Goal: Task Accomplishment & Management: Complete application form

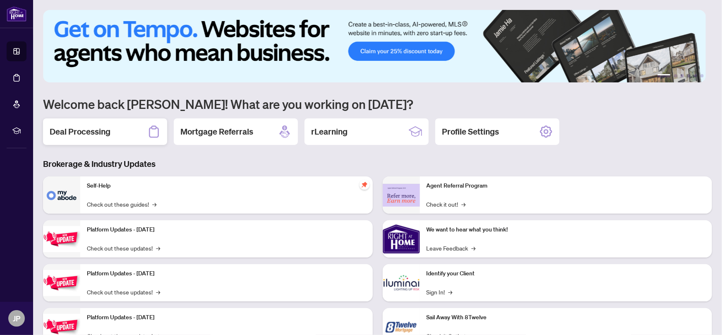
click at [94, 132] on h2 "Deal Processing" at bounding box center [80, 132] width 61 height 12
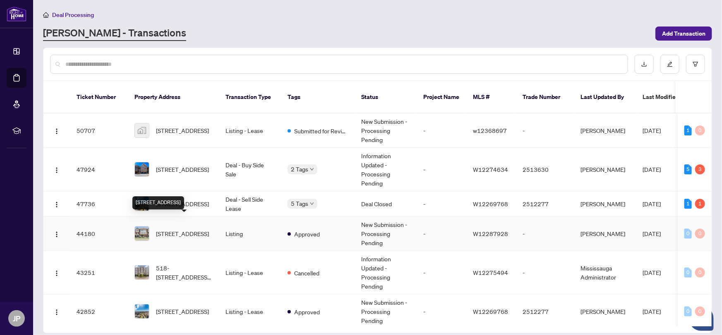
click at [190, 229] on span "[STREET_ADDRESS]" at bounding box center [182, 233] width 53 height 9
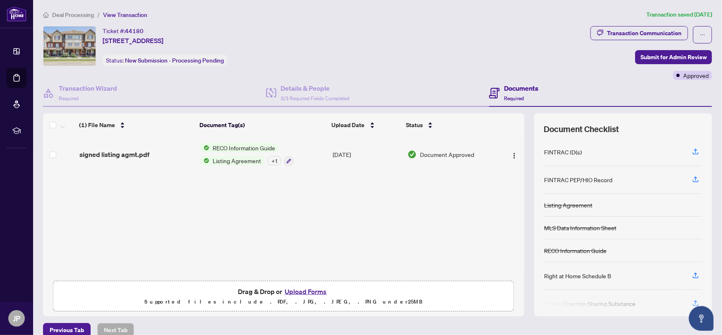
click at [305, 288] on button "Upload Forms" at bounding box center [305, 291] width 47 height 11
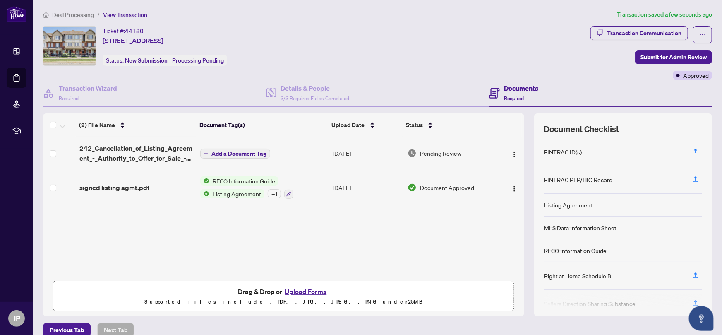
click at [232, 151] on span "Add a Document Tag" at bounding box center [238, 154] width 55 height 6
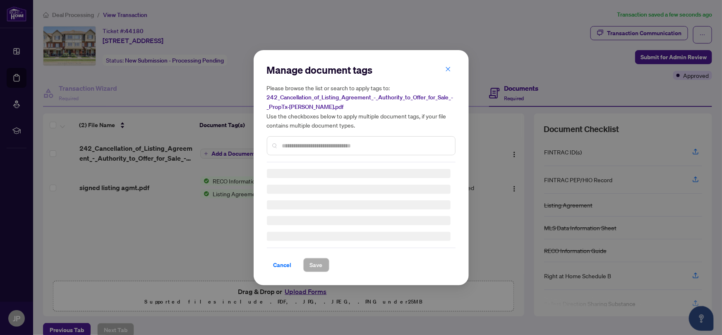
click at [285, 146] on input "text" at bounding box center [365, 145] width 166 height 9
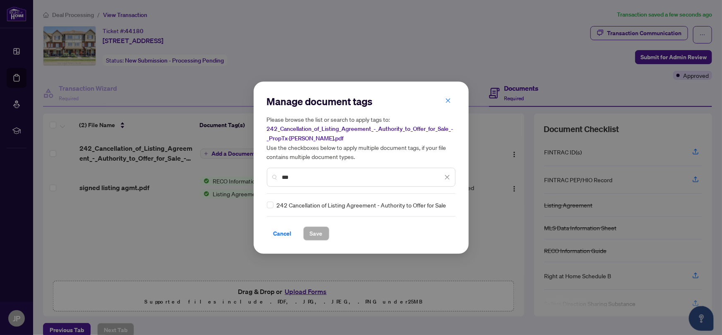
type input "***"
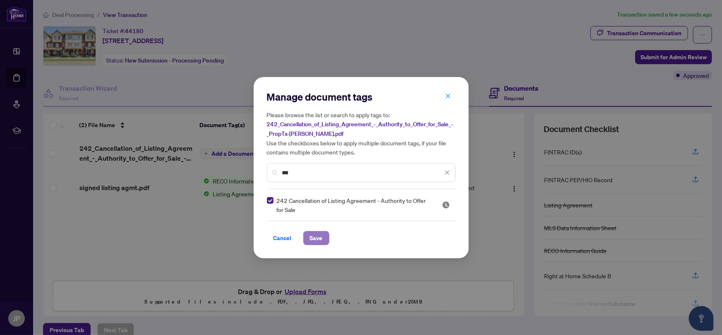
click at [314, 238] on span "Save" at bounding box center [316, 237] width 13 height 13
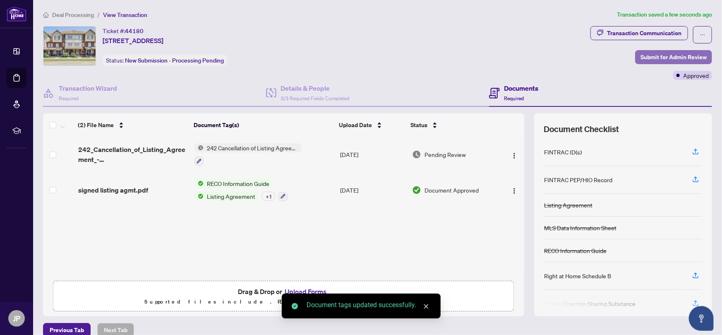
click at [641, 60] on span "Submit for Admin Review" at bounding box center [674, 56] width 66 height 13
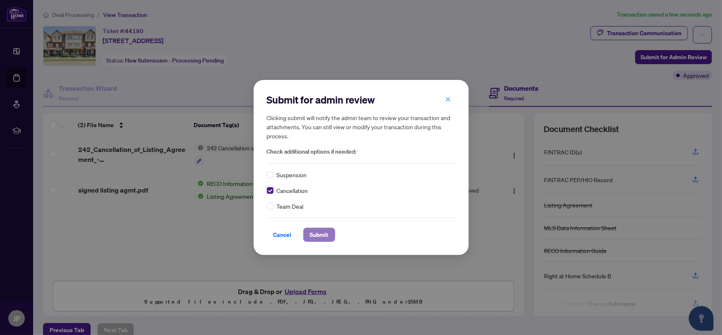
click at [317, 235] on span "Submit" at bounding box center [319, 234] width 19 height 13
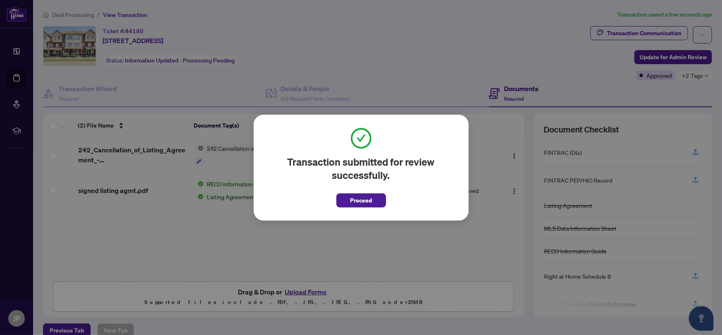
click at [355, 201] on span "Proceed" at bounding box center [361, 200] width 22 height 13
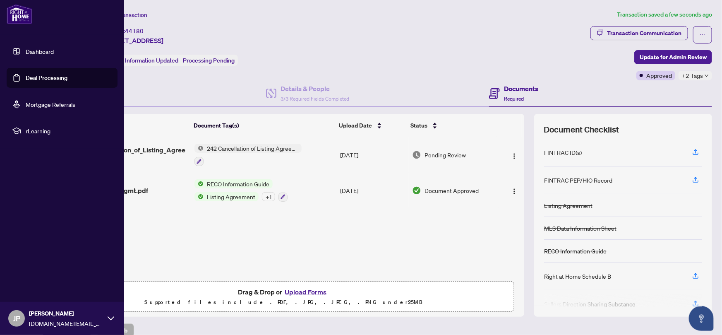
drag, startPoint x: 41, startPoint y: 53, endPoint x: 70, endPoint y: 41, distance: 30.6
click at [41, 53] on link "Dashboard" at bounding box center [40, 51] width 28 height 7
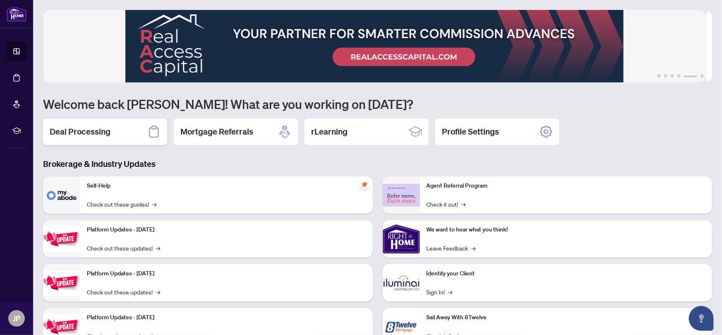
click at [113, 128] on div "Deal Processing" at bounding box center [105, 131] width 124 height 26
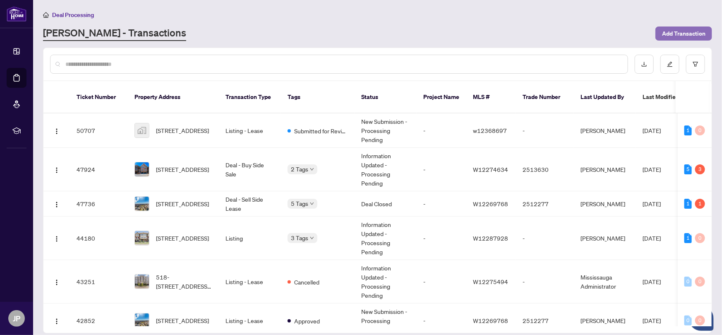
click at [678, 31] on span "Add Transaction" at bounding box center [683, 33] width 43 height 13
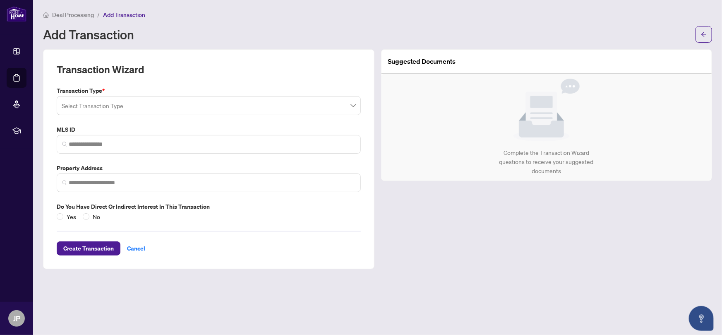
click at [116, 106] on input "search" at bounding box center [205, 107] width 287 height 18
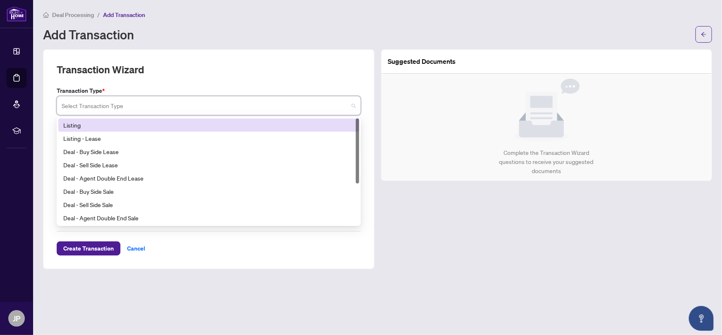
click at [94, 126] on div "Listing" at bounding box center [208, 124] width 291 height 9
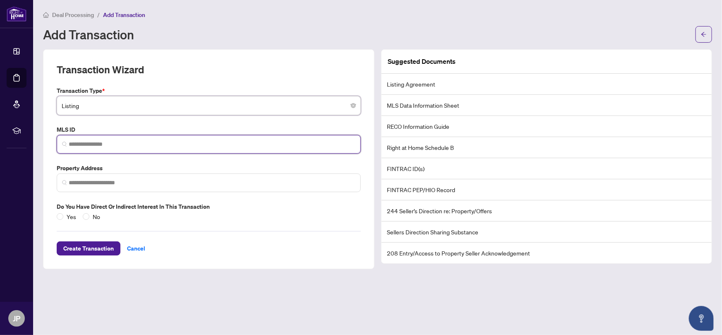
click at [84, 144] on input "search" at bounding box center [212, 144] width 287 height 9
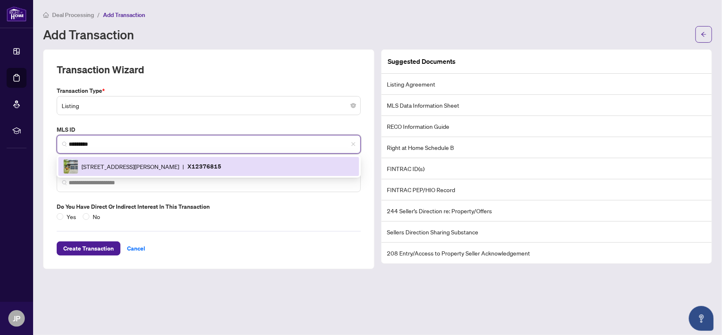
click at [92, 166] on span "[STREET_ADDRESS][PERSON_NAME]" at bounding box center [131, 166] width 98 height 9
type input "*********"
type input "**********"
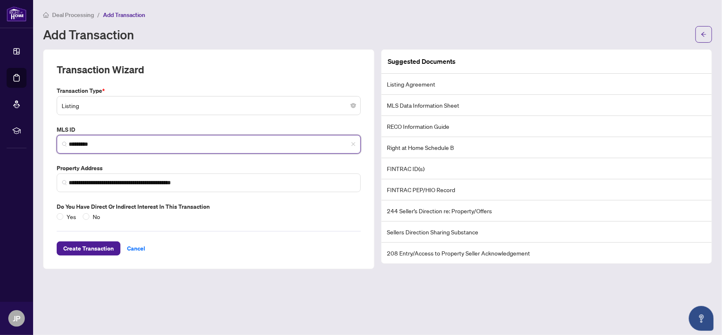
type input "*********"
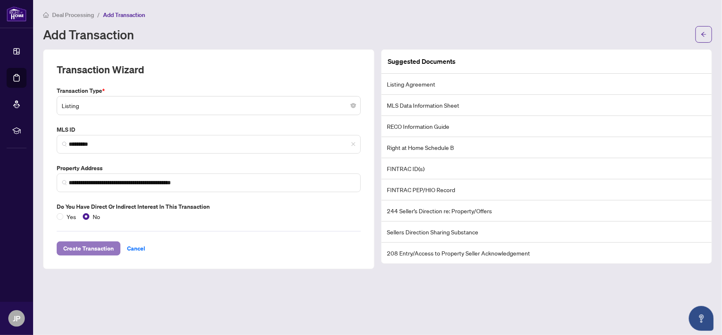
click at [87, 250] on span "Create Transaction" at bounding box center [88, 248] width 50 height 13
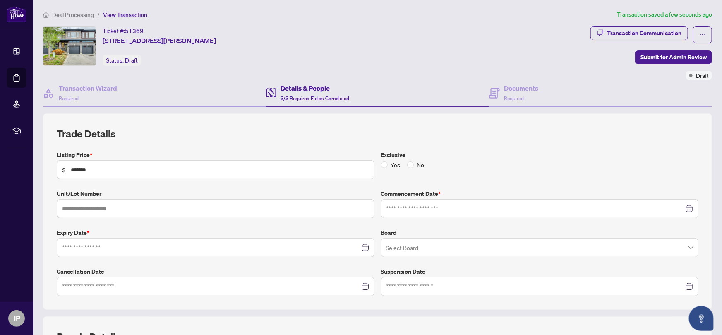
type input "**********"
click at [418, 243] on input "search" at bounding box center [536, 249] width 300 height 18
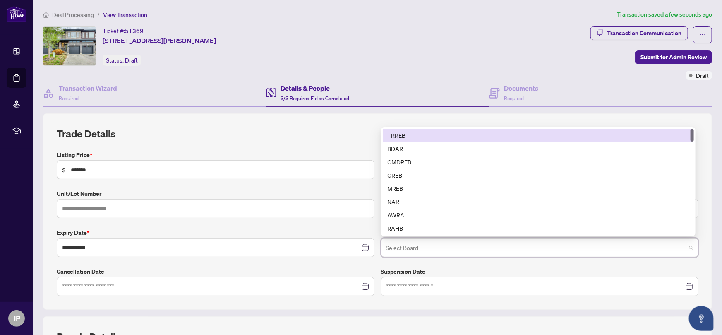
click at [401, 132] on div "TRREB" at bounding box center [538, 135] width 301 height 9
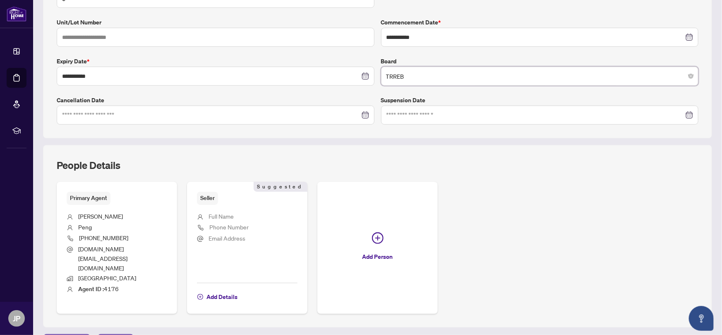
scroll to position [174, 0]
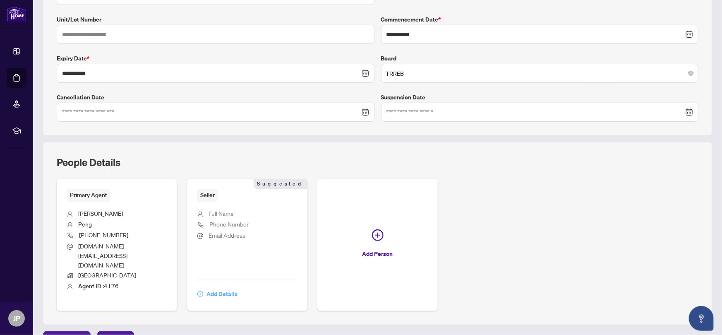
click at [220, 287] on span "Add Details" at bounding box center [222, 293] width 31 height 13
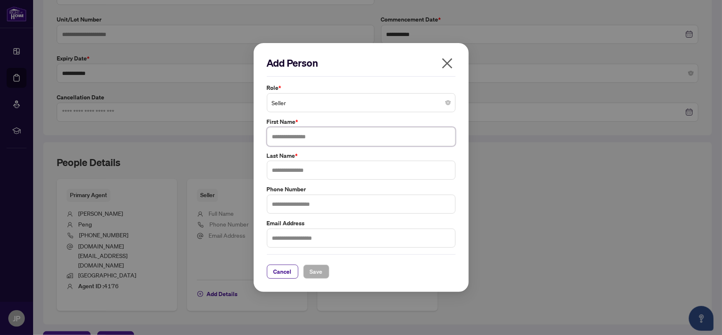
click at [298, 140] on input "text" at bounding box center [361, 136] width 189 height 19
type input "*********"
click at [341, 173] on input "text" at bounding box center [361, 170] width 189 height 19
type input "***"
click at [315, 273] on span "Save" at bounding box center [316, 271] width 13 height 13
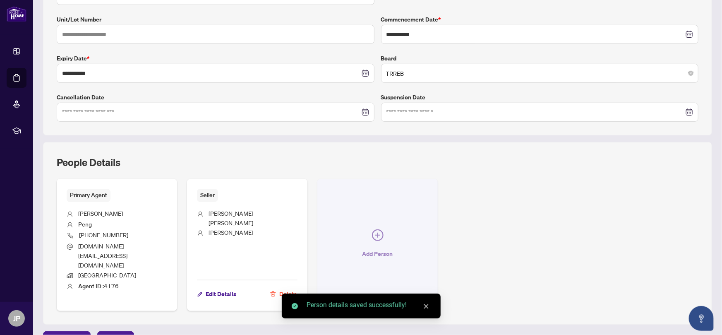
click at [372, 229] on icon "plus-circle" at bounding box center [378, 235] width 12 height 12
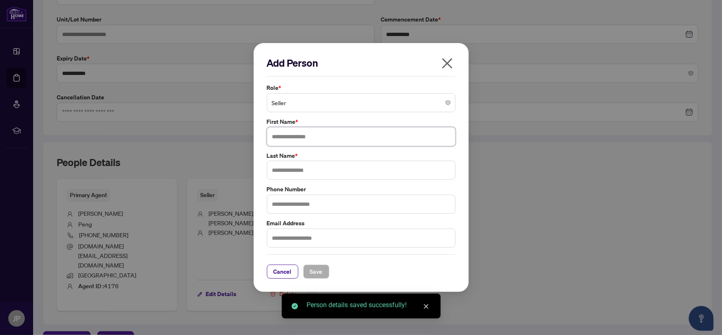
click at [316, 138] on input "text" at bounding box center [361, 136] width 189 height 19
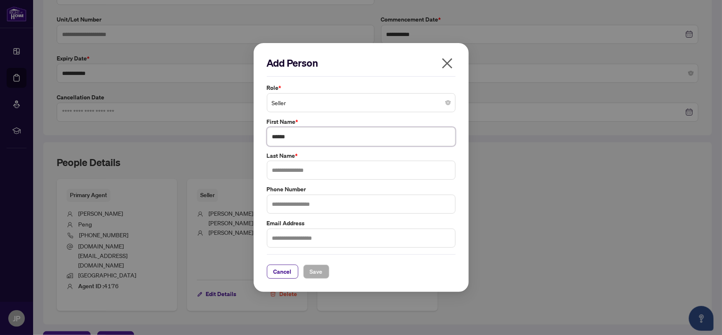
type input "******"
click at [305, 174] on input "text" at bounding box center [361, 170] width 189 height 19
type input "***"
click at [318, 272] on span "Save" at bounding box center [316, 271] width 13 height 13
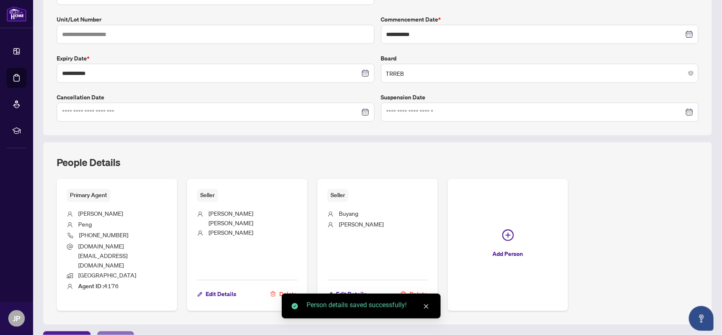
click at [117, 331] on span "Next Tab" at bounding box center [116, 337] width 24 height 13
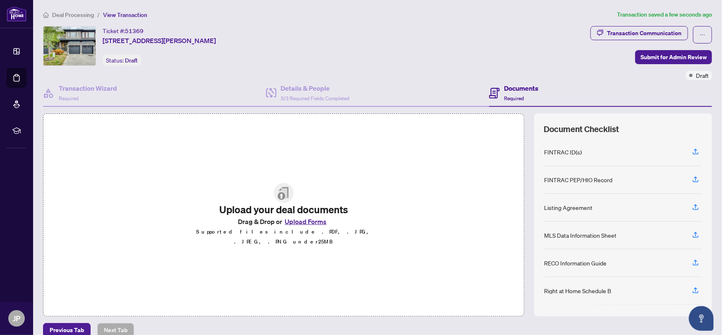
click at [292, 223] on button "Upload Forms" at bounding box center [305, 221] width 47 height 11
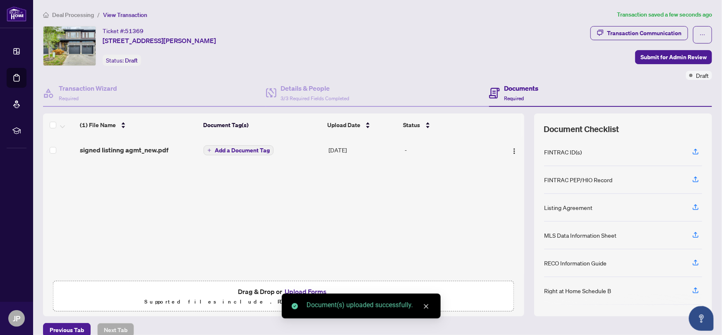
click at [223, 148] on span "Add a Document Tag" at bounding box center [242, 150] width 55 height 6
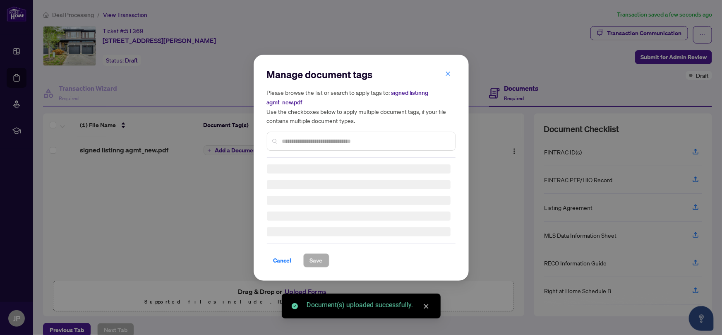
click at [287, 146] on div "Manage document tags Please browse the list or search to apply tags to: signed …" at bounding box center [361, 167] width 189 height 199
click at [291, 139] on div "Manage document tags Please browse the list or search to apply tags to: signed …" at bounding box center [361, 113] width 189 height 90
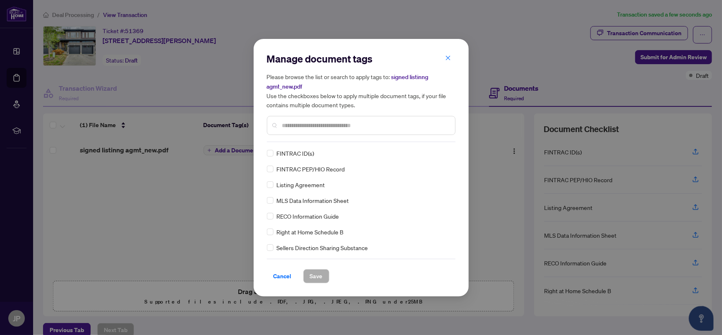
click at [289, 122] on input "text" at bounding box center [365, 125] width 166 height 9
click at [315, 275] on span "Save" at bounding box center [316, 275] width 13 height 13
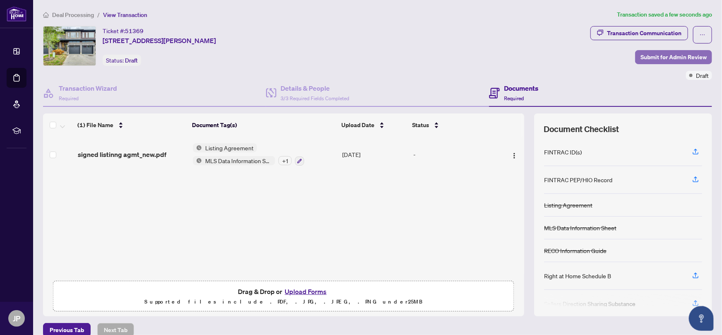
click at [647, 57] on span "Submit for Admin Review" at bounding box center [674, 56] width 66 height 13
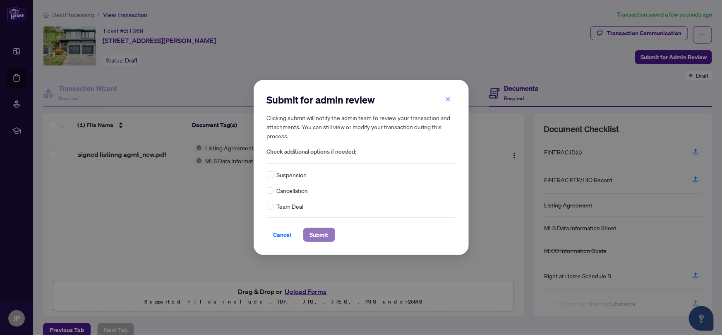
click at [317, 235] on span "Submit" at bounding box center [319, 234] width 19 height 13
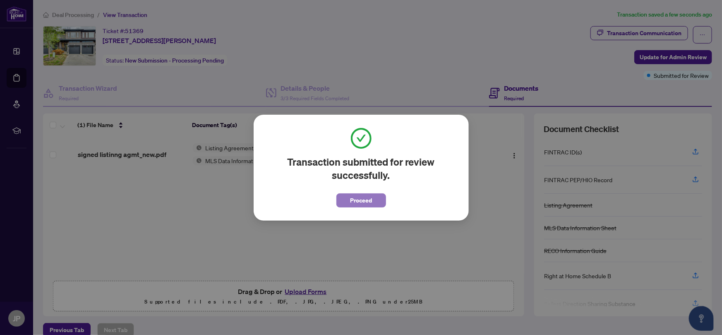
click at [365, 200] on span "Proceed" at bounding box center [361, 200] width 22 height 13
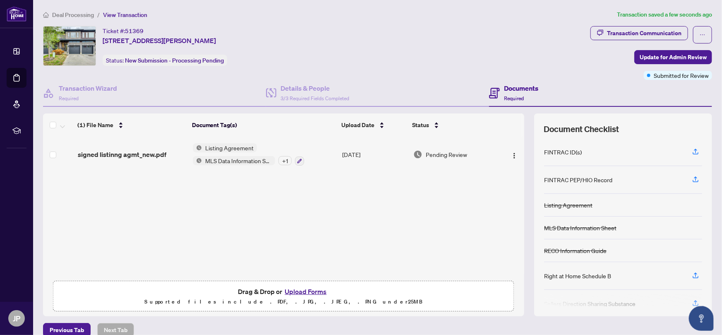
click at [67, 13] on span "Deal Processing" at bounding box center [73, 14] width 42 height 7
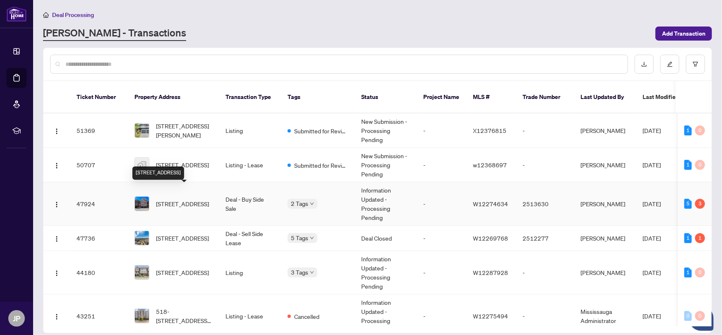
click at [190, 199] on span "[STREET_ADDRESS]" at bounding box center [182, 203] width 53 height 9
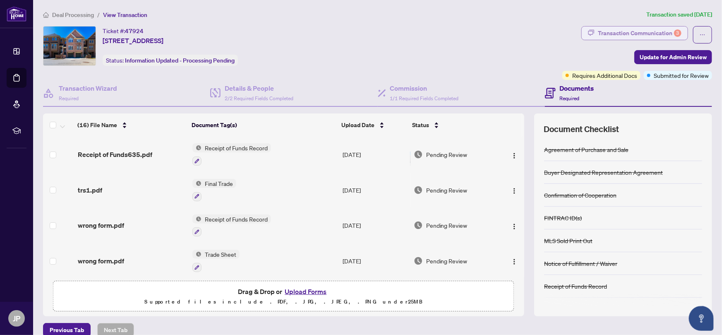
click at [643, 30] on div "Transaction Communication 3" at bounding box center [640, 32] width 84 height 13
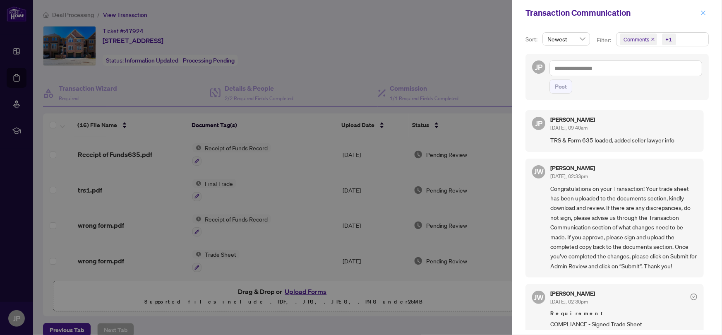
click at [703, 11] on icon "close" at bounding box center [704, 13] width 6 height 6
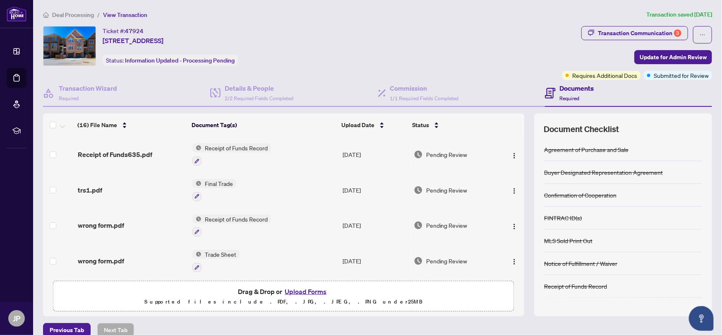
click at [56, 12] on span "Deal Processing" at bounding box center [73, 14] width 42 height 7
